Goal: Task Accomplishment & Management: Use online tool/utility

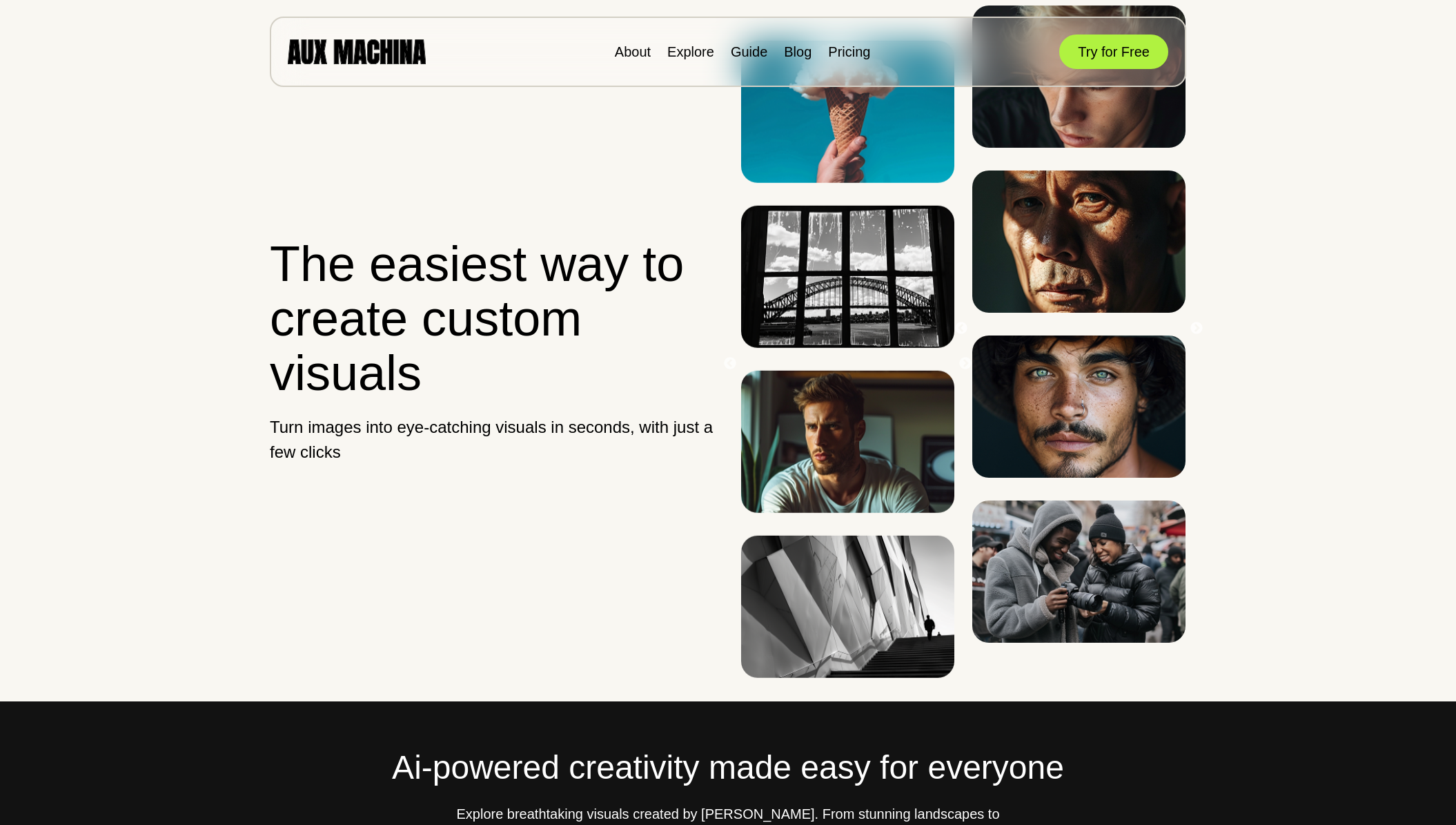
click at [1093, 57] on button "Try for Free" at bounding box center [1113, 51] width 109 height 34
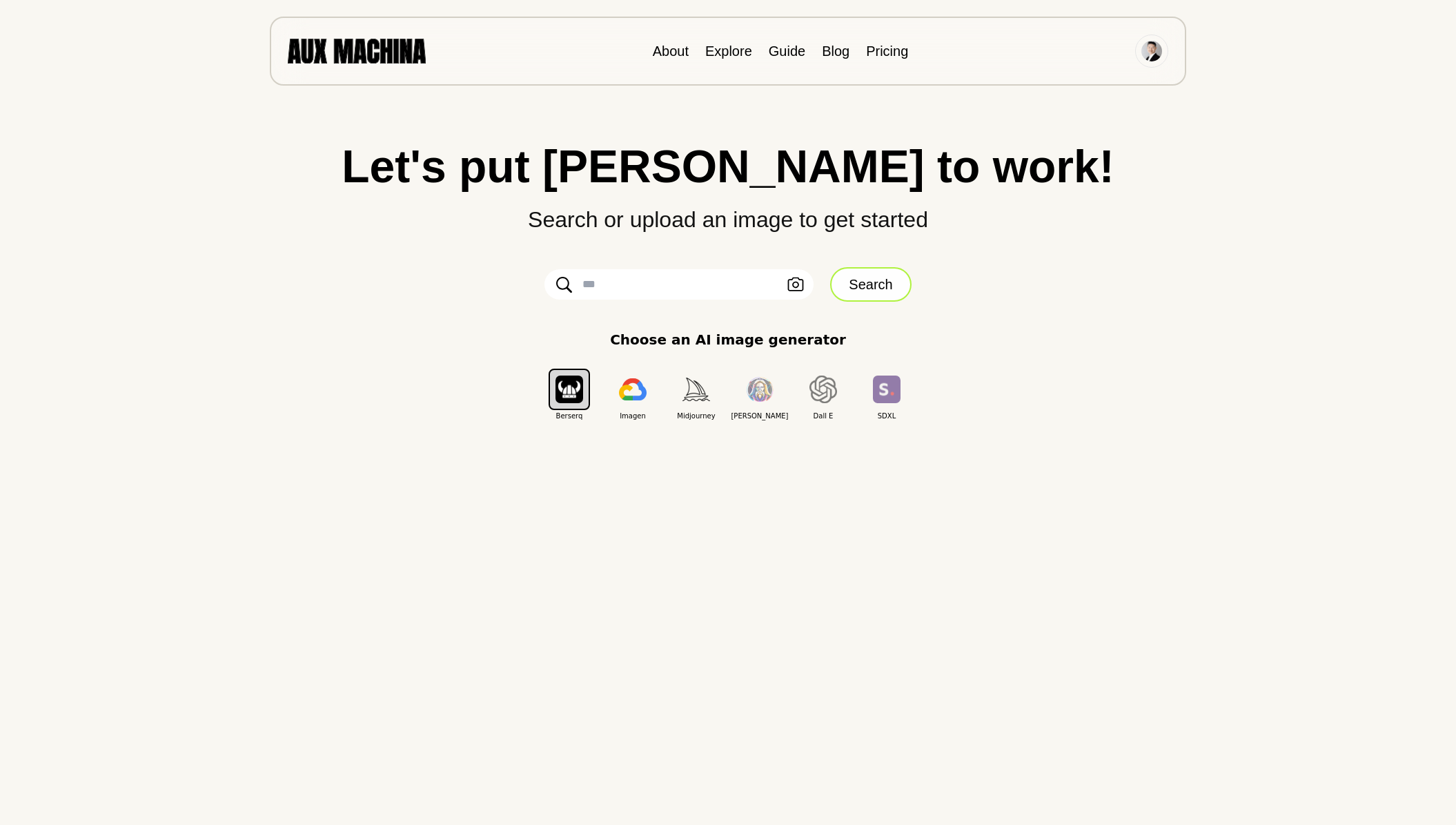
click at [864, 282] on button "Search" at bounding box center [870, 284] width 81 height 34
